Goal: Transaction & Acquisition: Purchase product/service

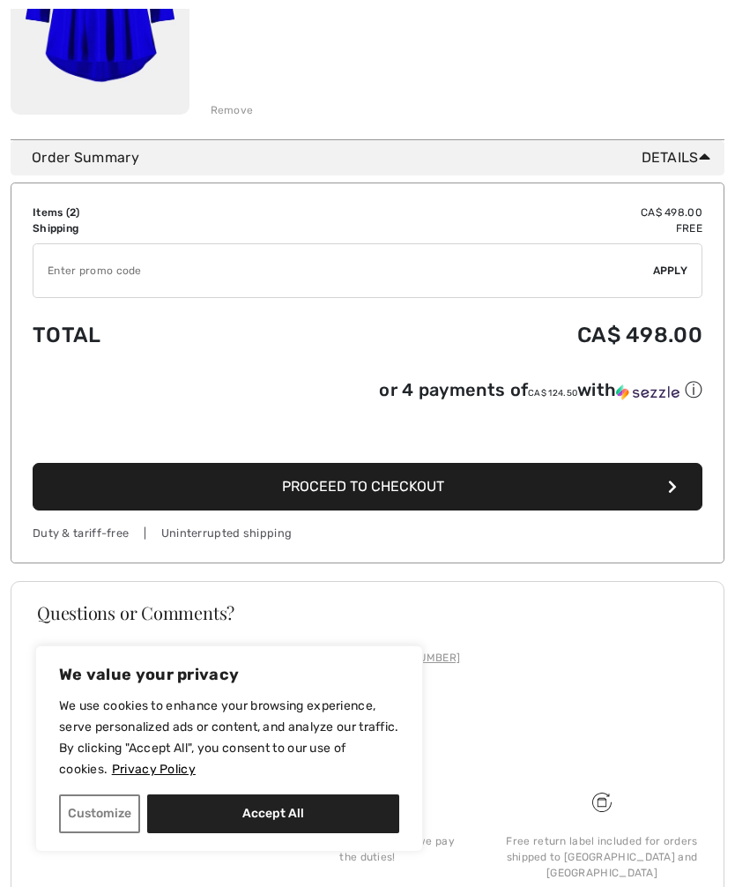
scroll to position [736, 0]
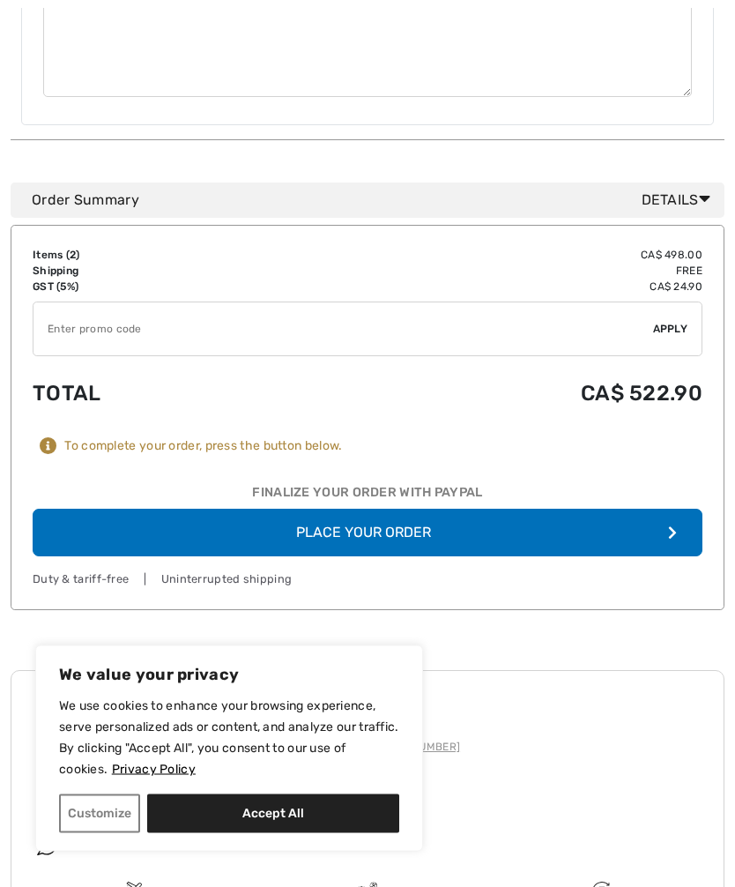
scroll to position [930, 0]
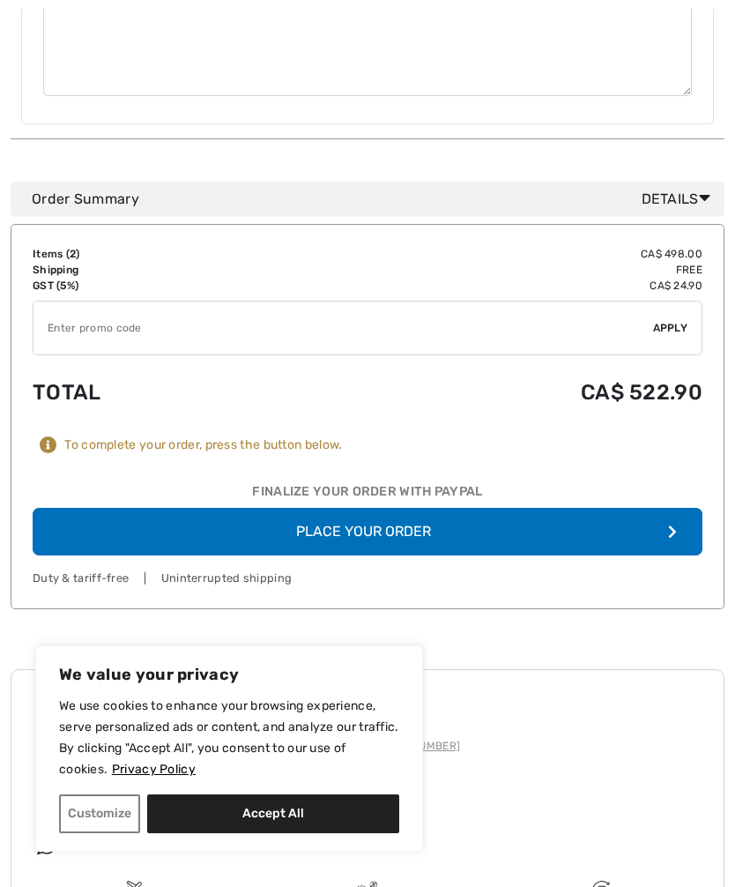
click at [400, 508] on button "Place Your Order" at bounding box center [368, 532] width 670 height 48
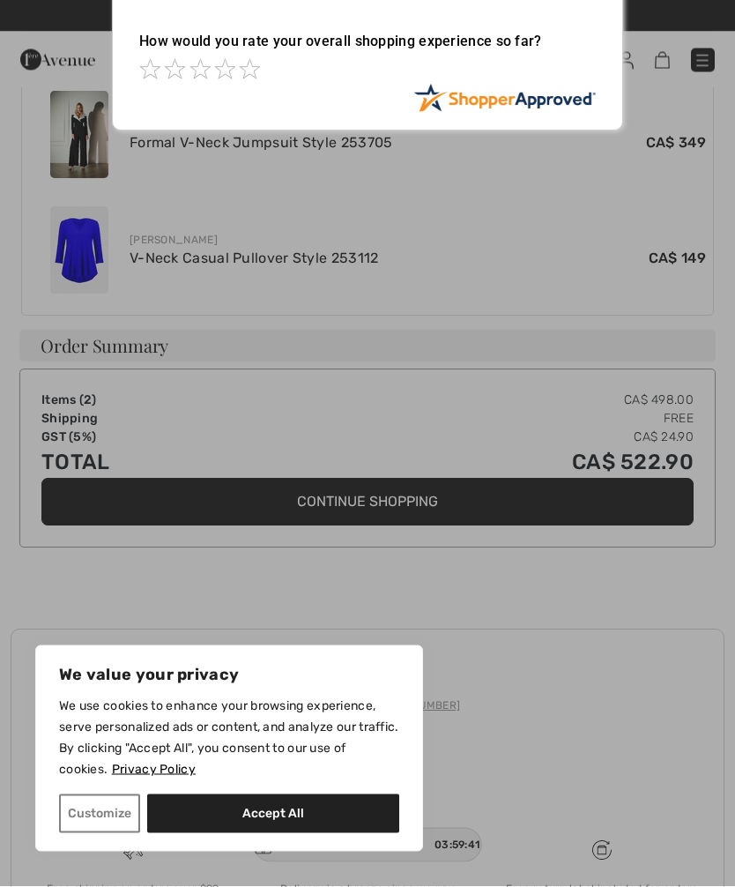
scroll to position [692, 0]
click at [278, 833] on button "Accept All" at bounding box center [273, 813] width 252 height 39
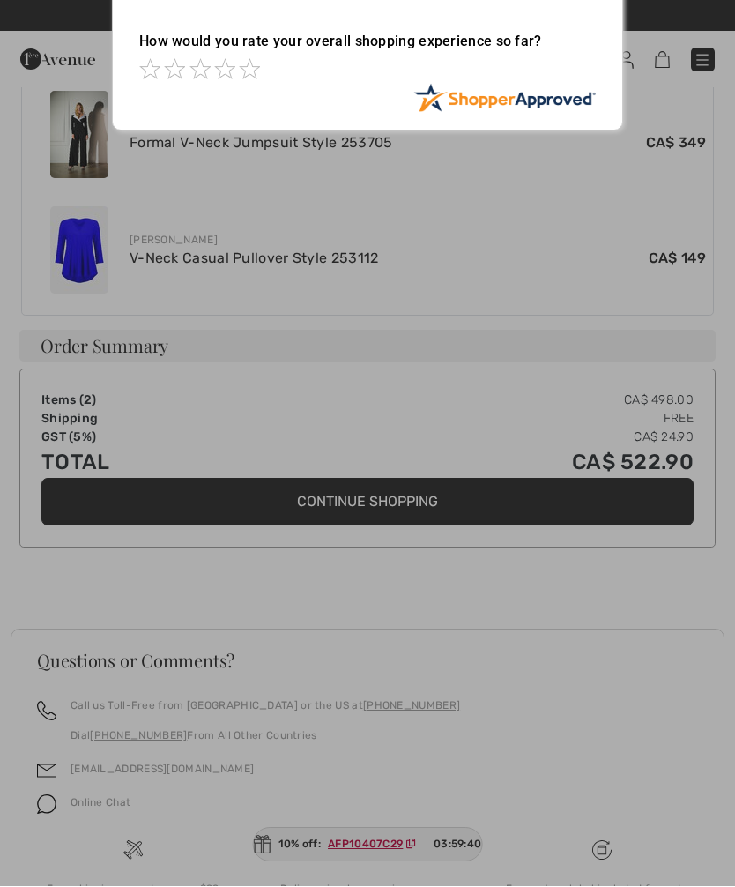
checkbox input "true"
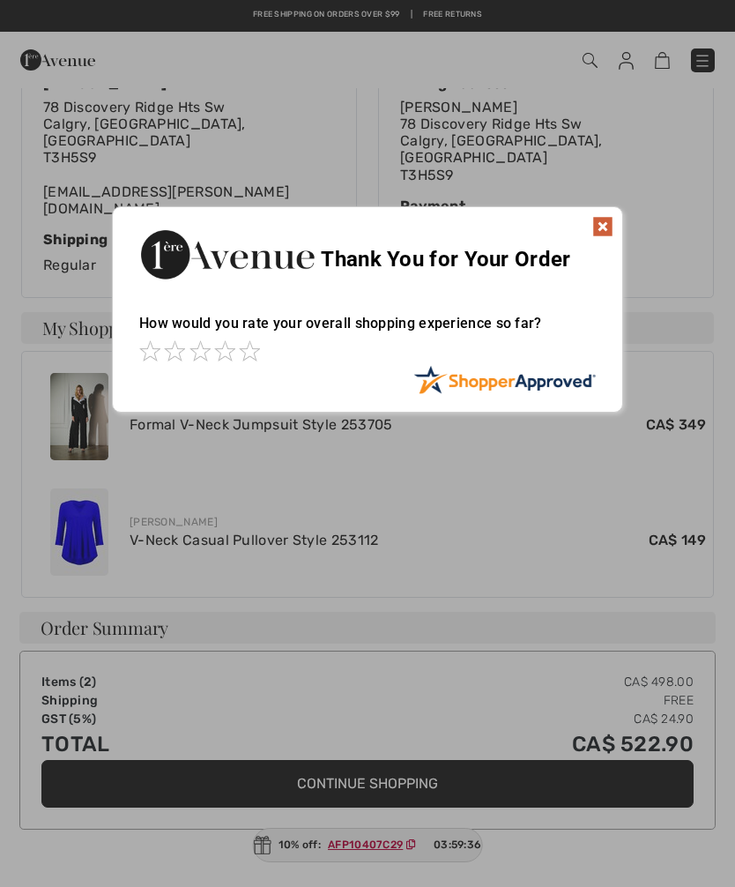
scroll to position [410, 0]
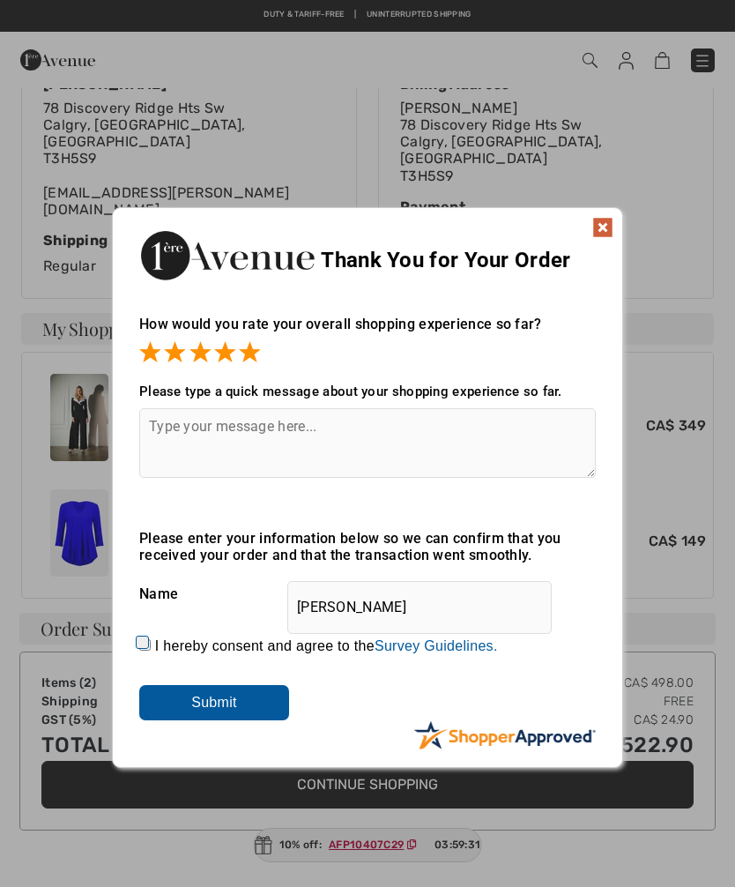
click at [256, 697] on input "Submit" at bounding box center [214, 702] width 150 height 35
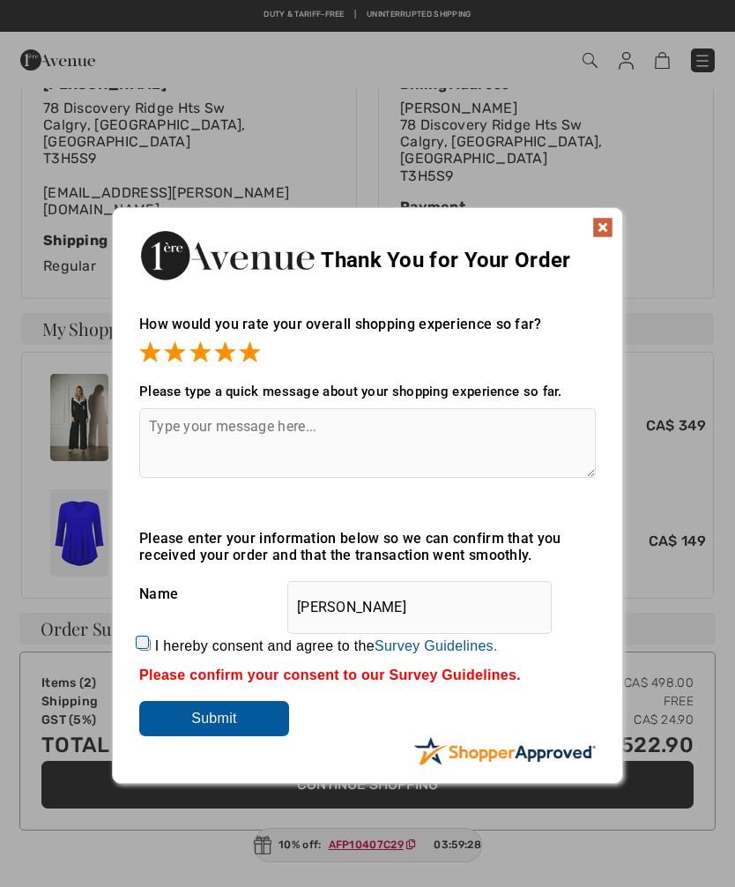
click at [264, 713] on input "Submit" at bounding box center [214, 718] width 150 height 35
click at [618, 218] on div "Thank You for Your Order" at bounding box center [367, 253] width 509 height 90
click at [595, 254] on div "Thank You for Your Order" at bounding box center [367, 253] width 509 height 90
click at [217, 733] on input "Submit" at bounding box center [214, 718] width 150 height 35
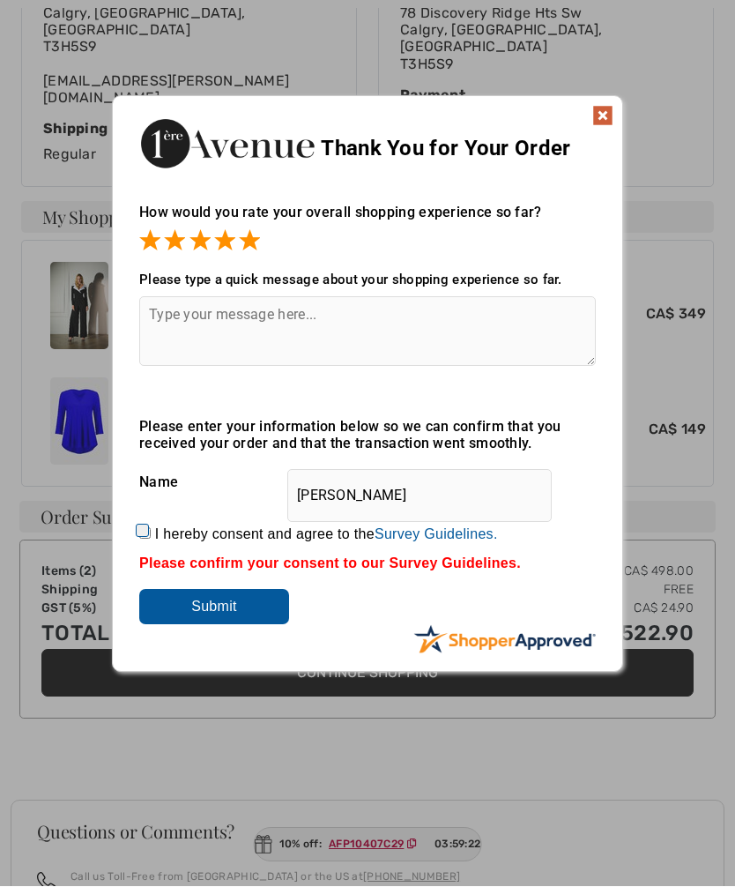
scroll to position [522, 0]
click at [250, 609] on input "Submit" at bounding box center [214, 606] width 150 height 35
click at [250, 619] on input "Submit" at bounding box center [214, 606] width 150 height 35
click at [141, 533] on input "I hereby consent and agree to the By submitting a review, you grant permission …" at bounding box center [144, 532] width 11 height 11
checkbox input "true"
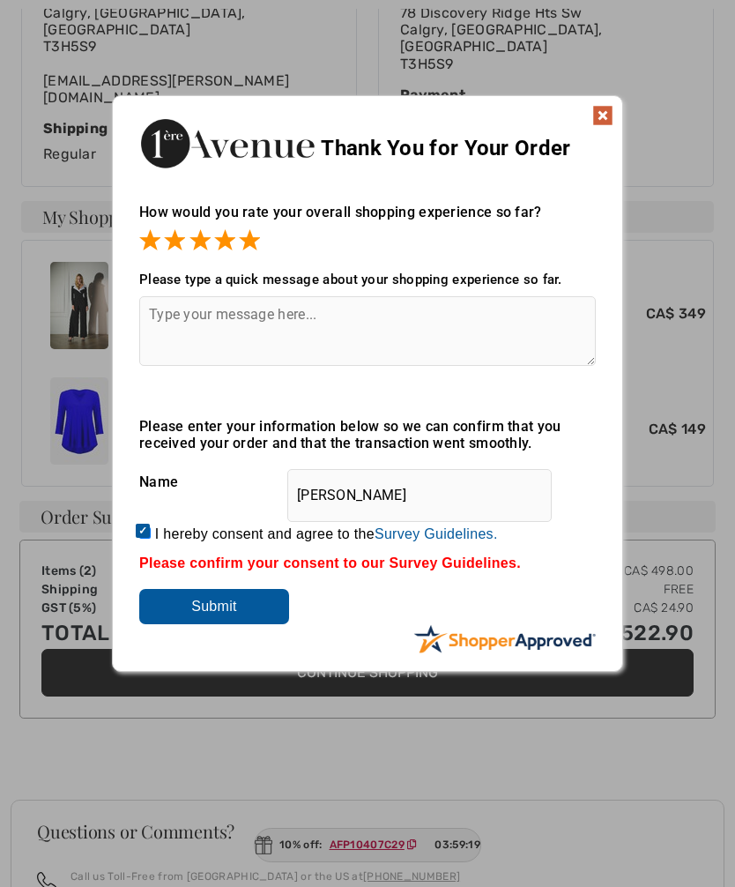
click at [257, 610] on input "Submit" at bounding box center [214, 606] width 150 height 35
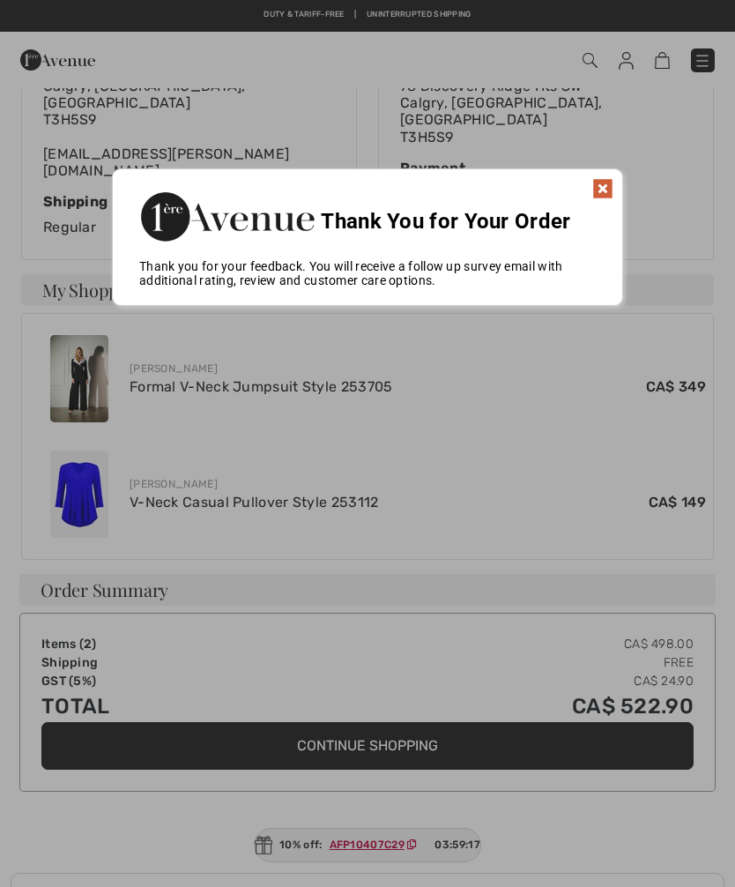
scroll to position [430, 0]
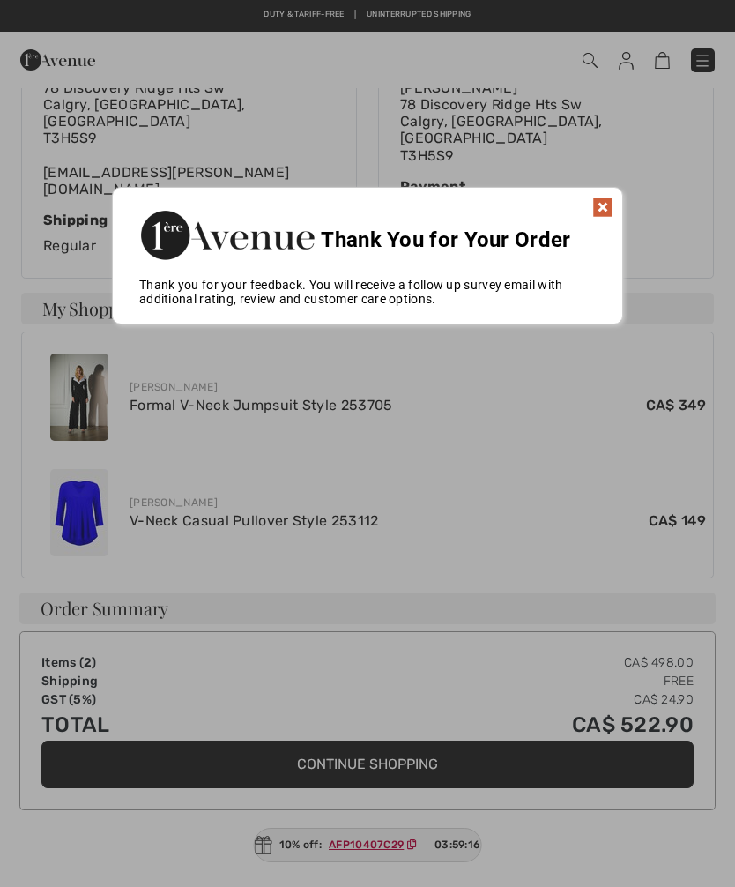
click at [602, 198] on img at bounding box center [602, 207] width 21 height 21
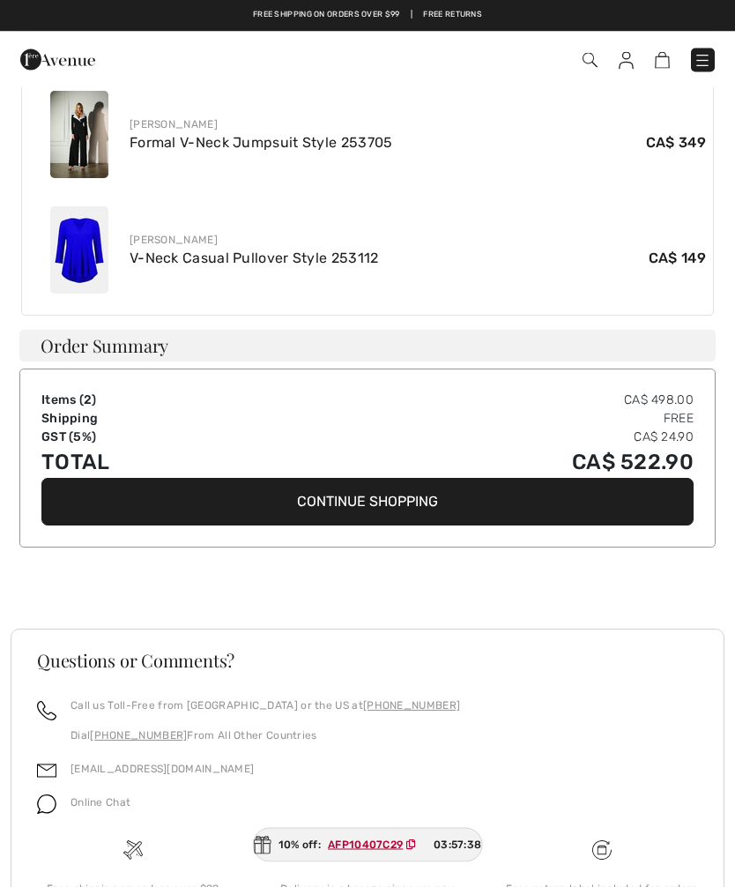
scroll to position [692, 0]
click at [469, 652] on div "Questions or Comments?" at bounding box center [367, 675] width 703 height 46
click at [590, 510] on div "Order Summary Items ( 2 ) CA$ 498.00 Shipping Free GST (5%) CA$ 24.90 Total CA$…" at bounding box center [368, 471] width 714 height 281
click at [725, 531] on div "Thank you for your order! Your order was successful. You will receive a confirm…" at bounding box center [367, 205] width 735 height 1623
